Goal: Learn about a topic: Learn about a topic

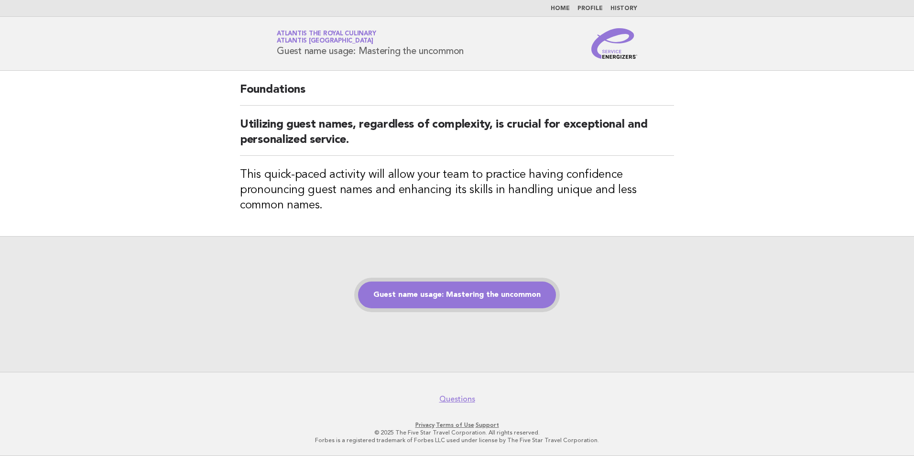
click at [472, 299] on link "Guest name usage: Mastering the uncommon" at bounding box center [457, 294] width 198 height 27
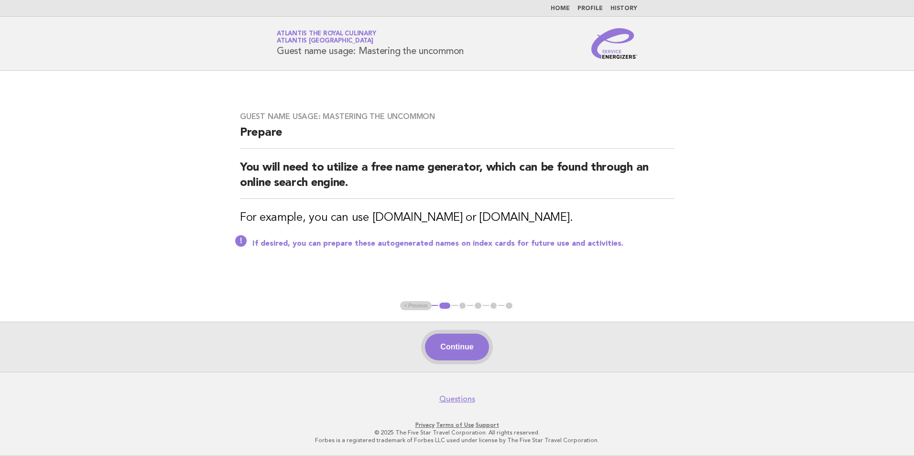
click at [460, 345] on button "Continue" at bounding box center [457, 347] width 64 height 27
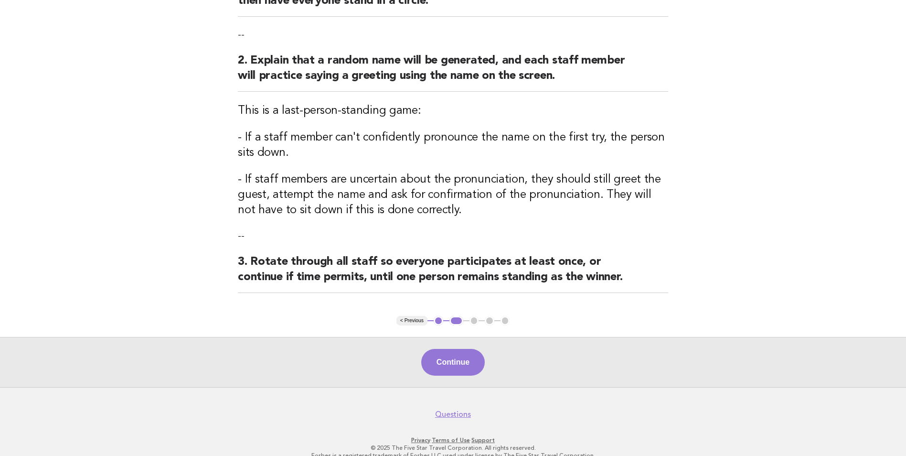
scroll to position [167, 0]
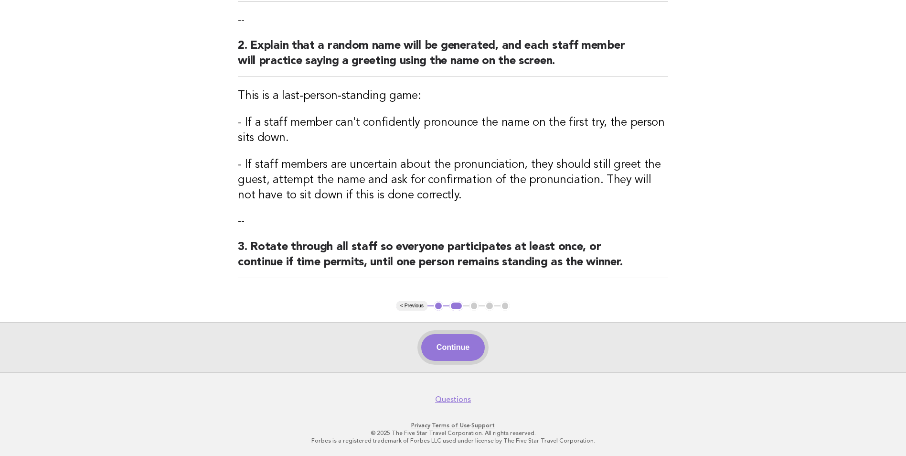
click at [451, 349] on button "Continue" at bounding box center [453, 347] width 64 height 27
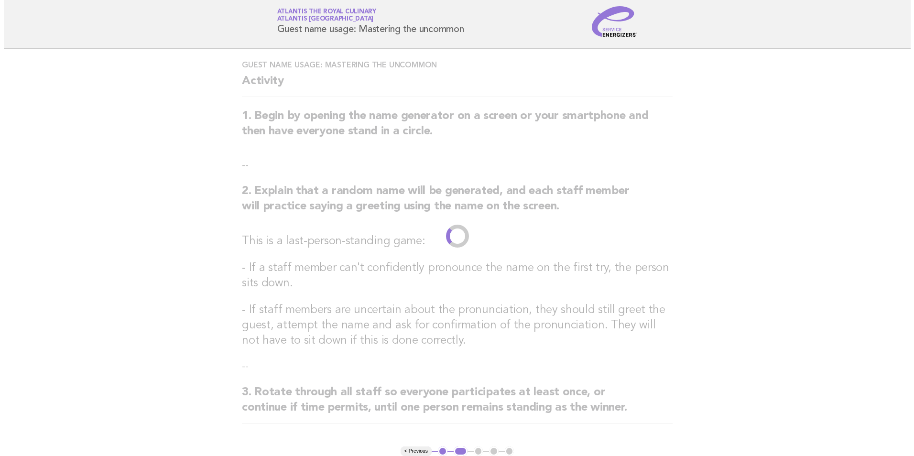
scroll to position [0, 0]
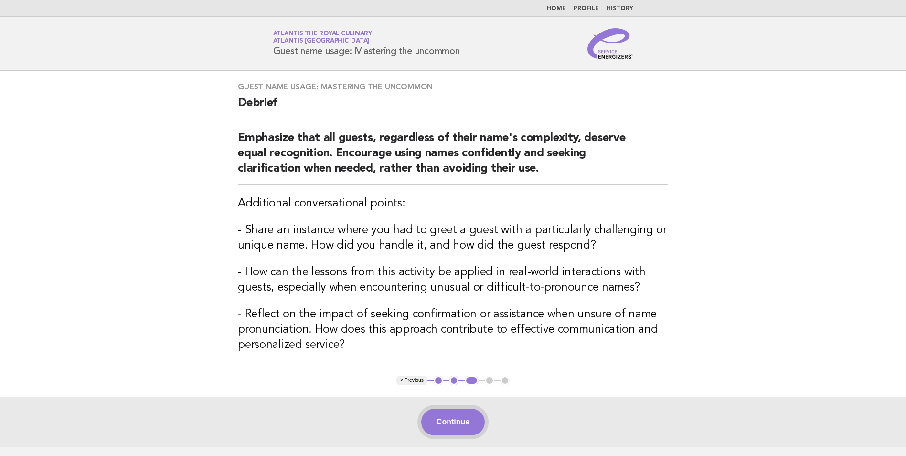
click at [455, 421] on button "Continue" at bounding box center [453, 422] width 64 height 27
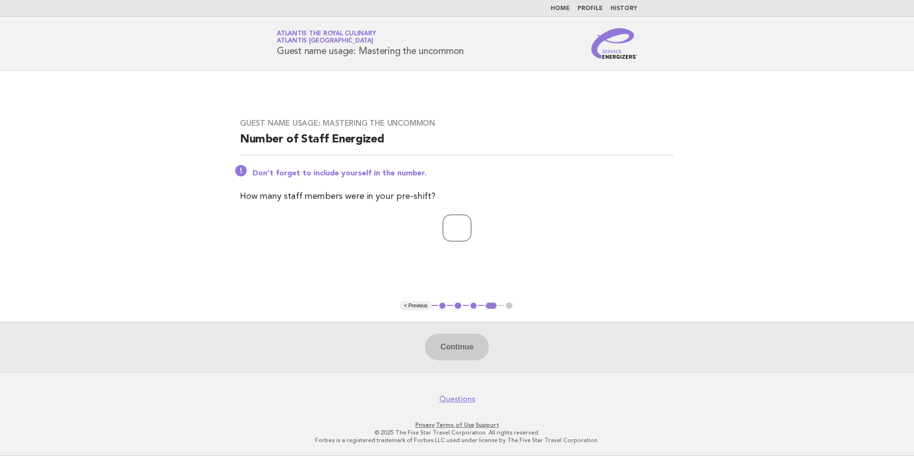
click at [447, 233] on input "number" at bounding box center [456, 228] width 29 height 27
type input "**"
click at [455, 351] on button "Continue" at bounding box center [457, 347] width 64 height 27
